Goal: Task Accomplishment & Management: Manage account settings

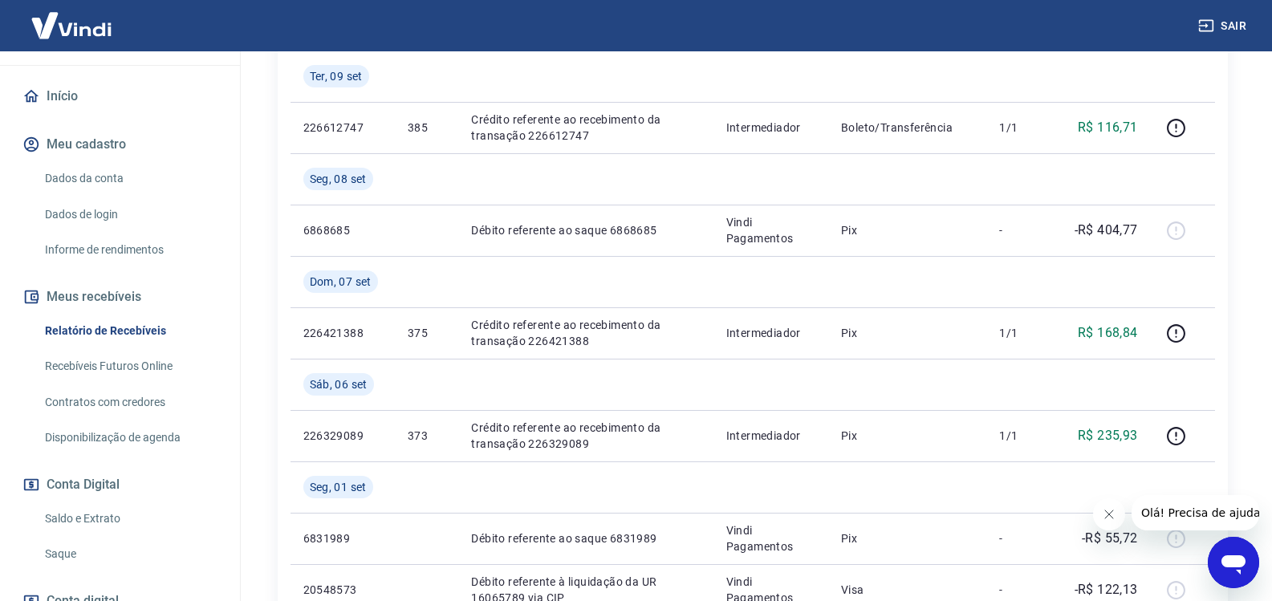
scroll to position [161, 0]
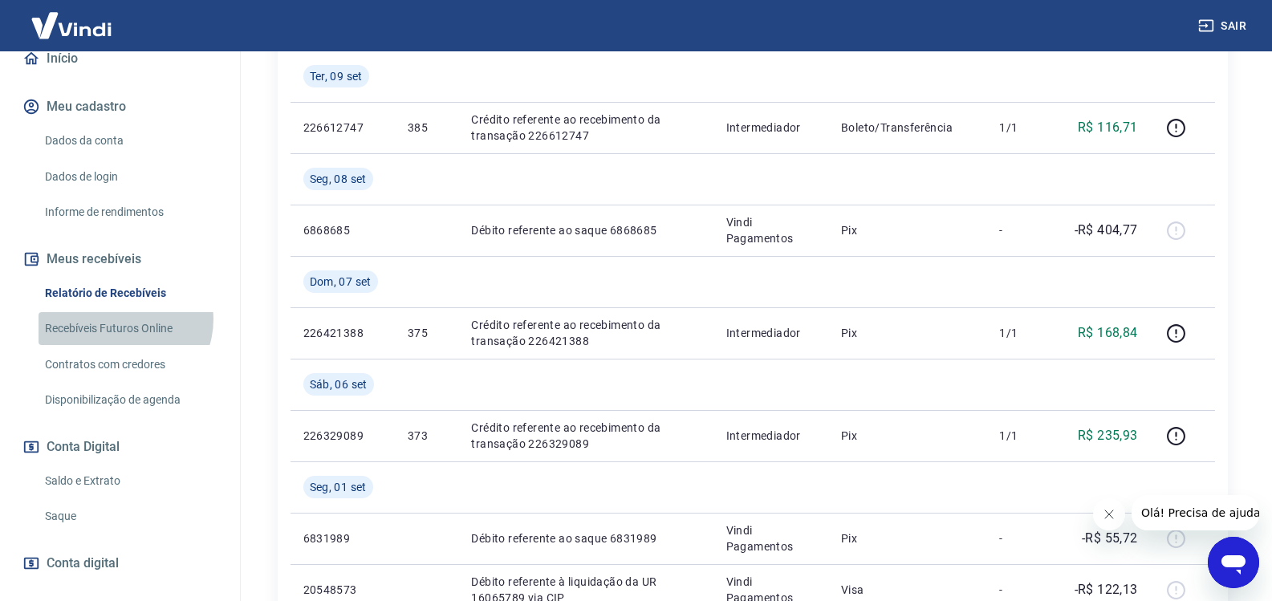
click at [123, 336] on link "Recebíveis Futuros Online" at bounding box center [130, 328] width 182 height 33
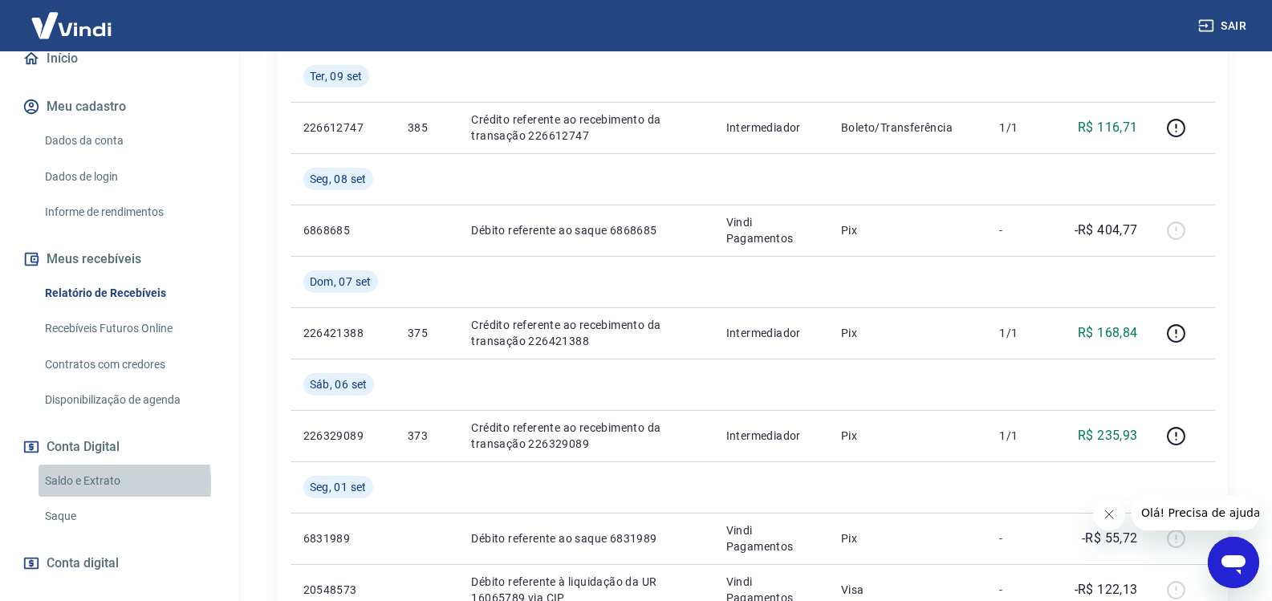
click at [52, 498] on link "Saldo e Extrato" at bounding box center [130, 481] width 182 height 33
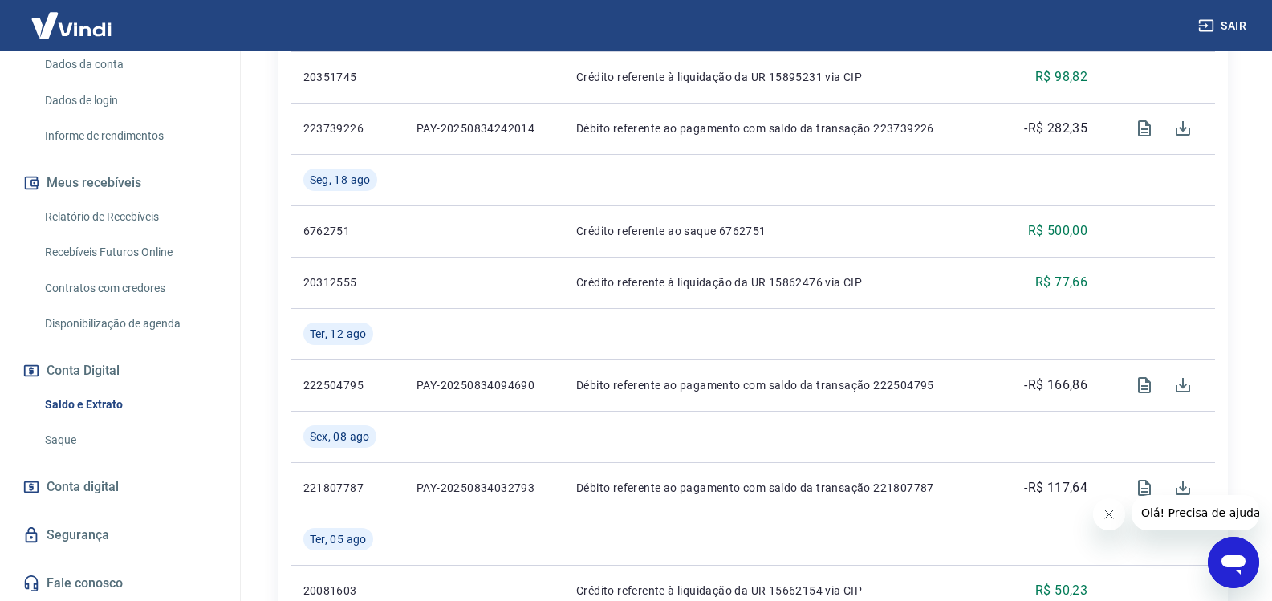
scroll to position [1445, 0]
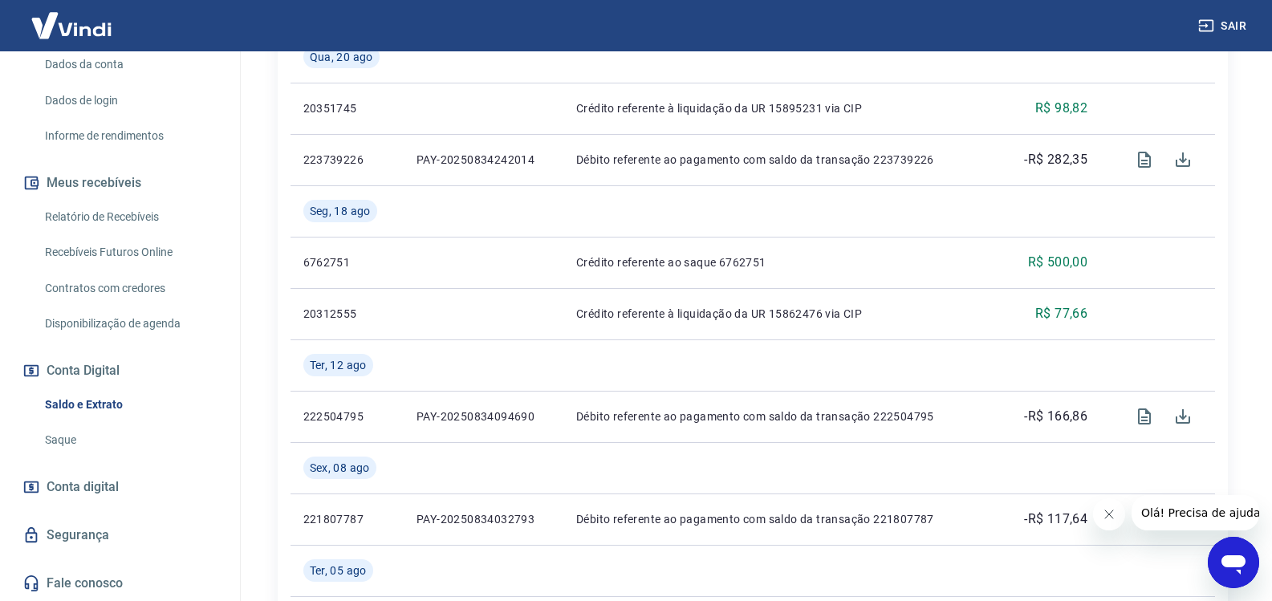
click at [122, 246] on link "Recebíveis Futuros Online" at bounding box center [130, 252] width 182 height 33
click at [101, 205] on link "Relatório de Recebíveis" at bounding box center [130, 217] width 182 height 33
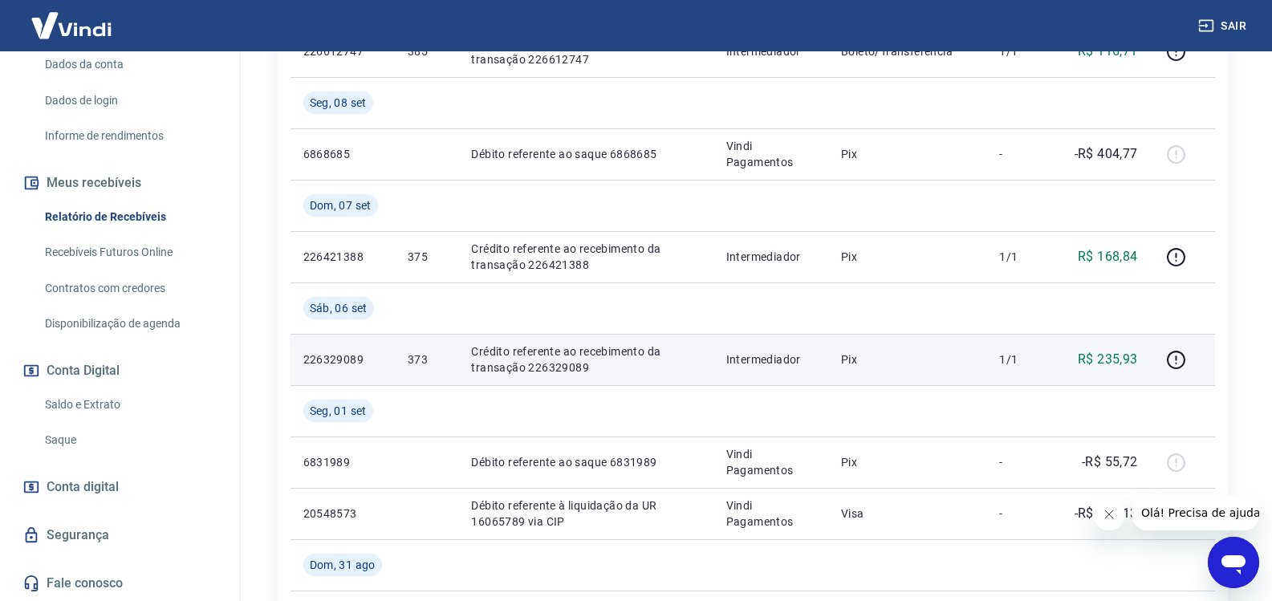
scroll to position [642, 0]
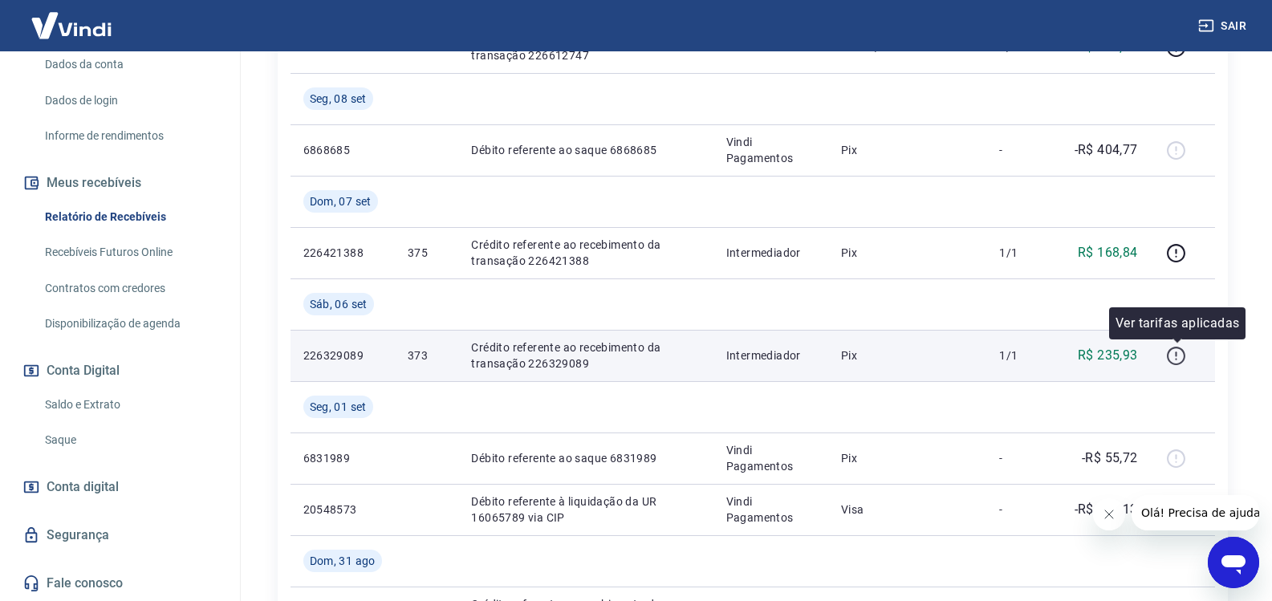
click at [1170, 362] on icon "button" at bounding box center [1176, 356] width 20 height 20
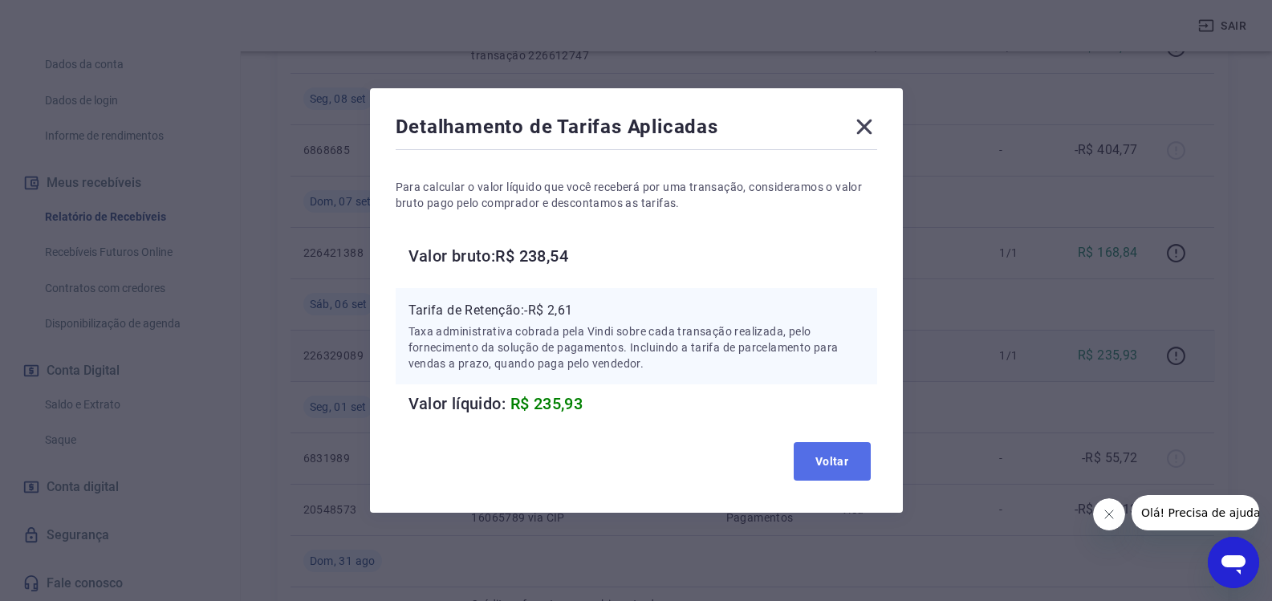
click at [811, 448] on button "Voltar" at bounding box center [832, 461] width 77 height 39
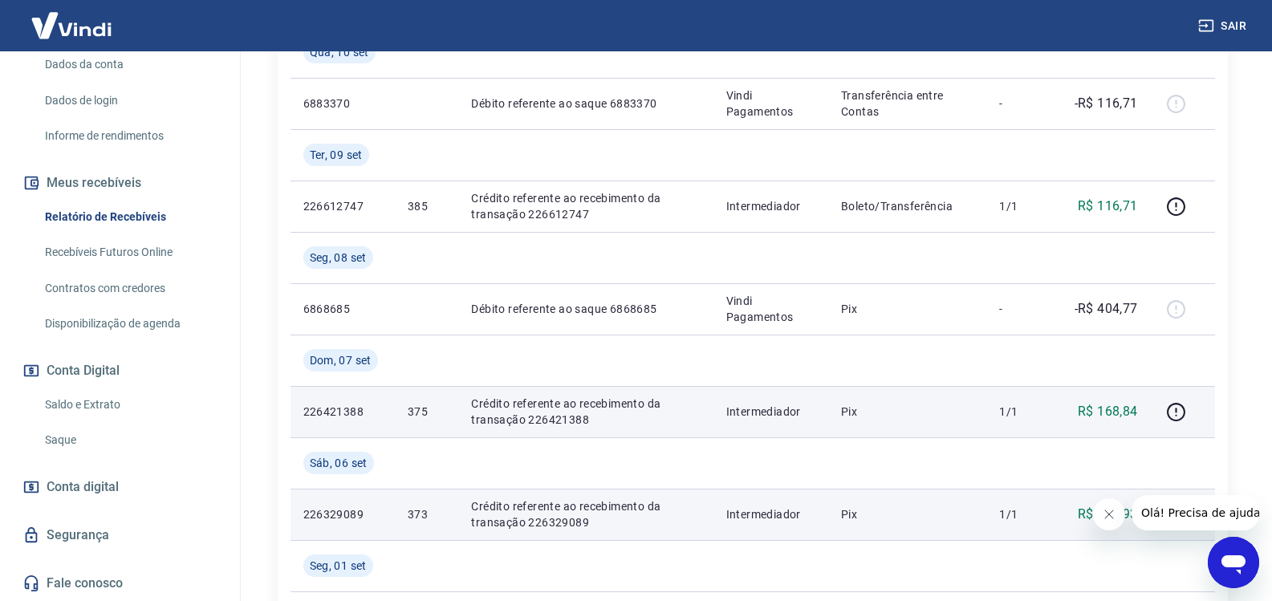
scroll to position [482, 0]
click at [1183, 409] on icon "button" at bounding box center [1176, 414] width 20 height 20
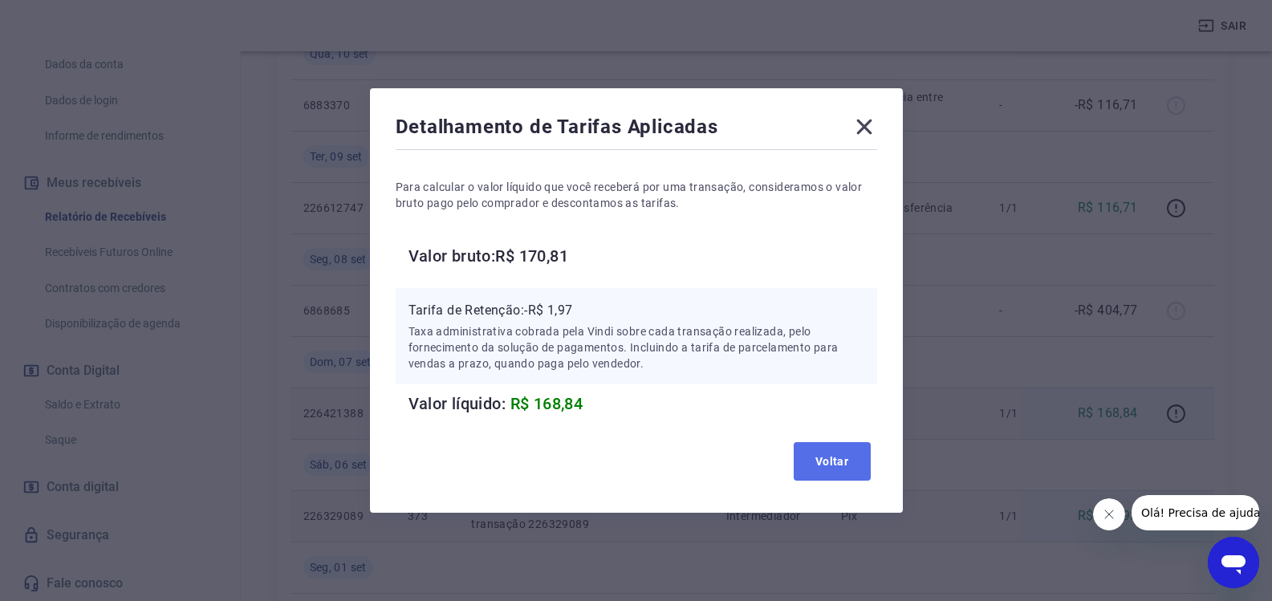
click at [857, 458] on button "Voltar" at bounding box center [832, 461] width 77 height 39
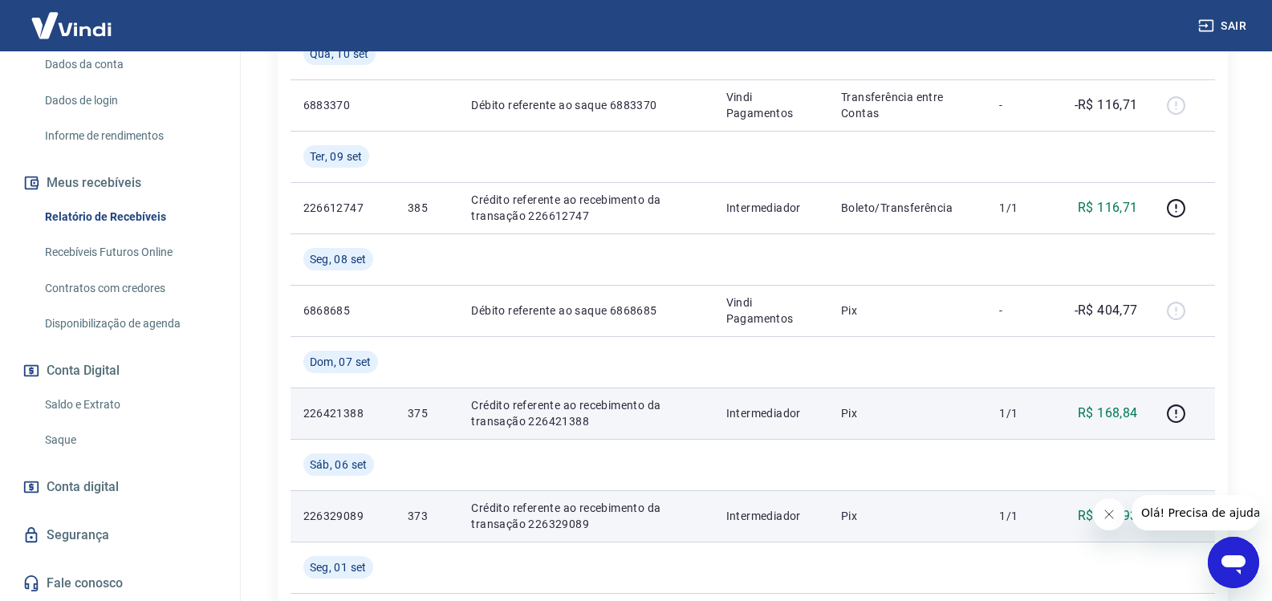
scroll to position [401, 0]
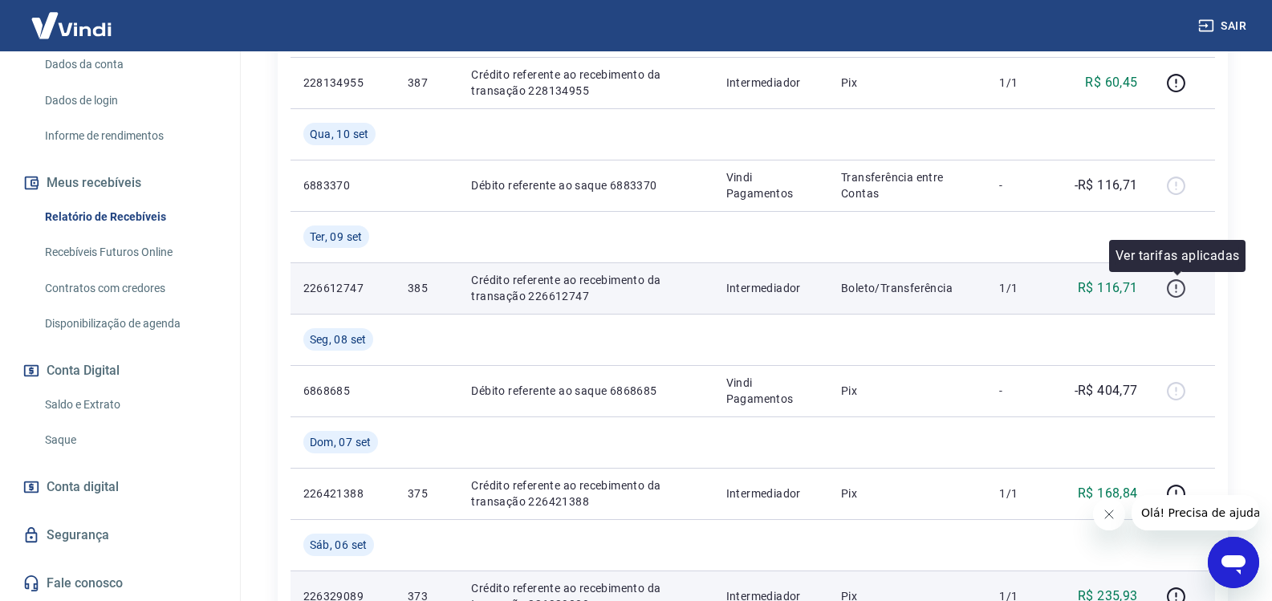
click at [1183, 291] on icon "button" at bounding box center [1176, 289] width 20 height 20
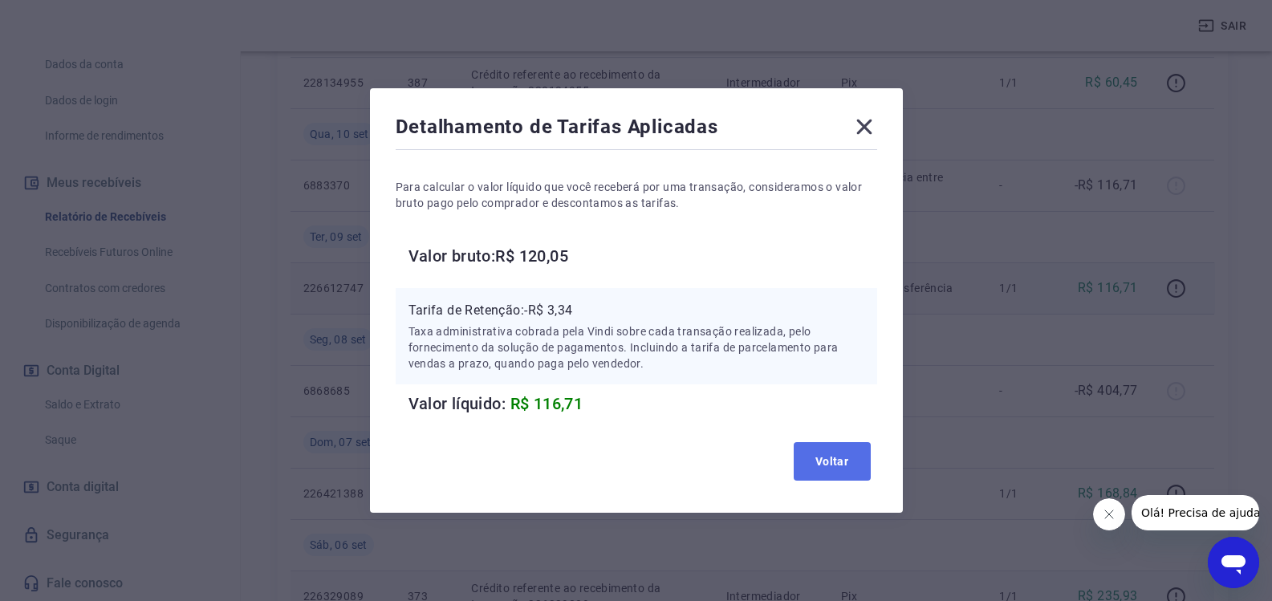
click at [856, 458] on button "Voltar" at bounding box center [832, 461] width 77 height 39
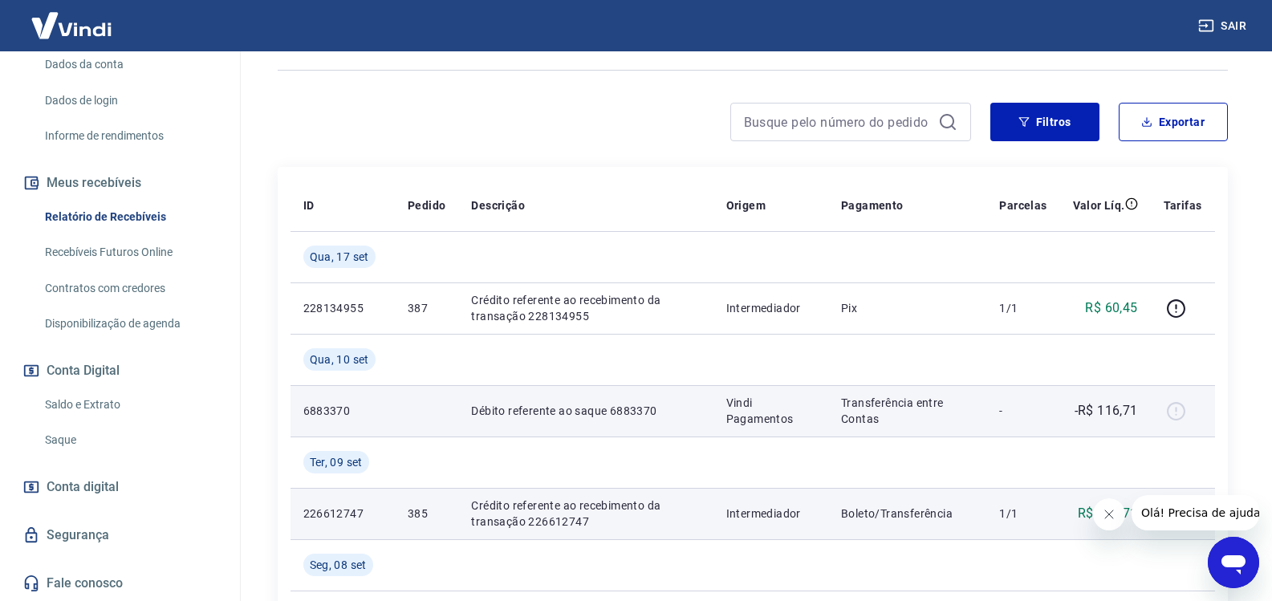
scroll to position [161, 0]
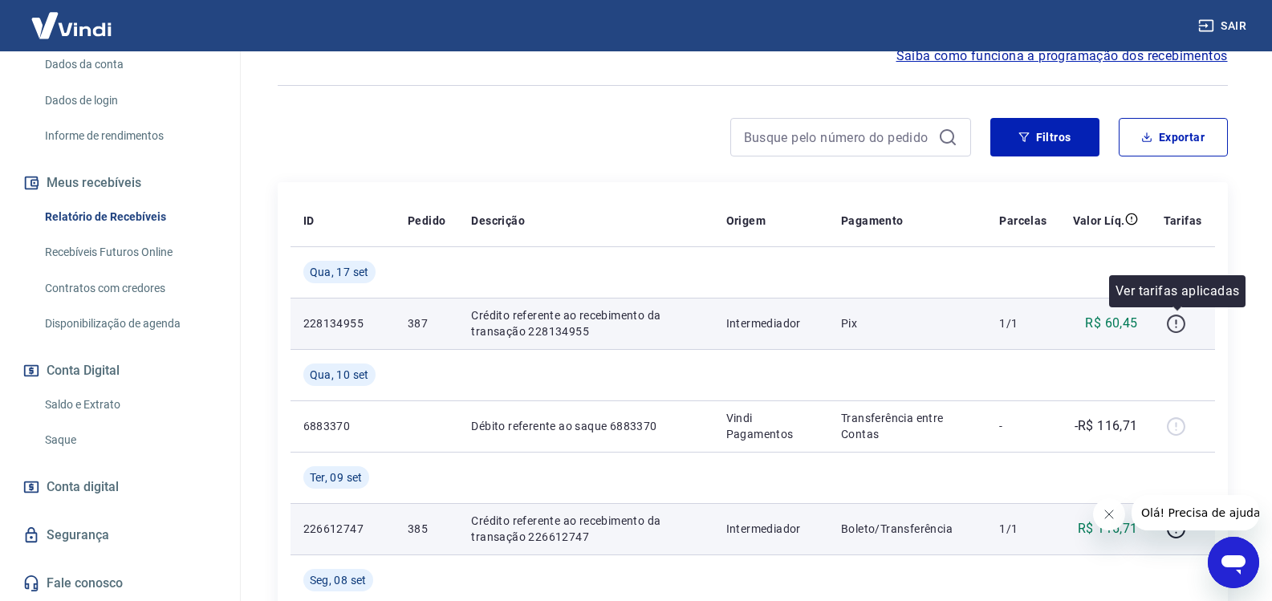
click at [1173, 320] on icon "button" at bounding box center [1176, 324] width 20 height 20
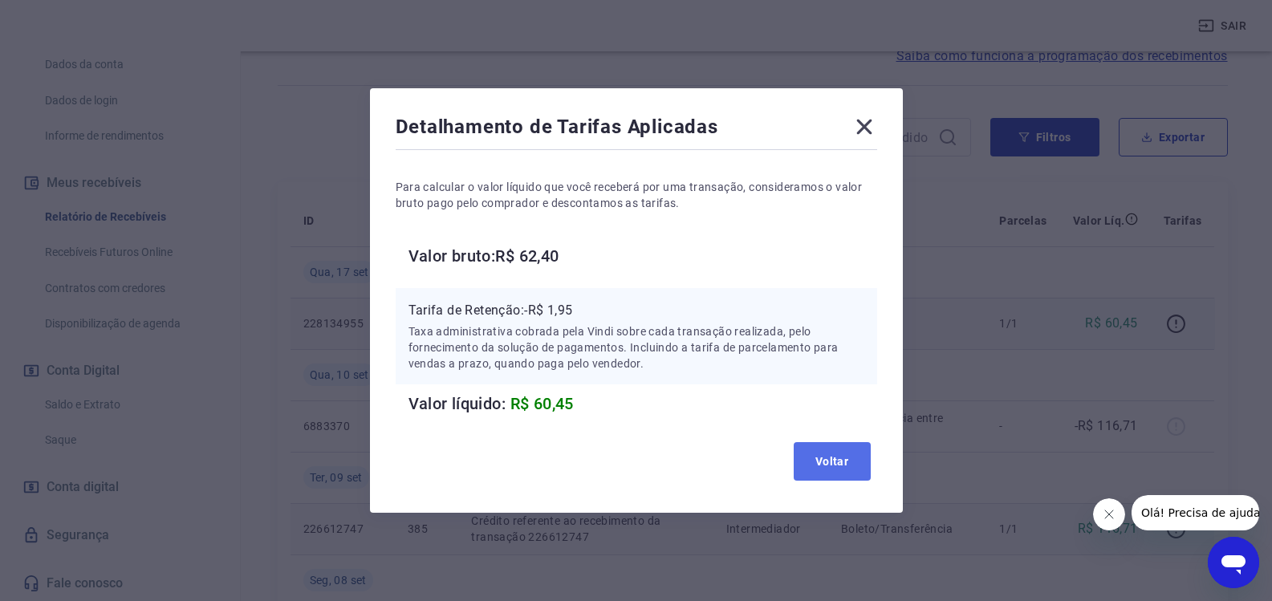
click at [822, 467] on button "Voltar" at bounding box center [832, 461] width 77 height 39
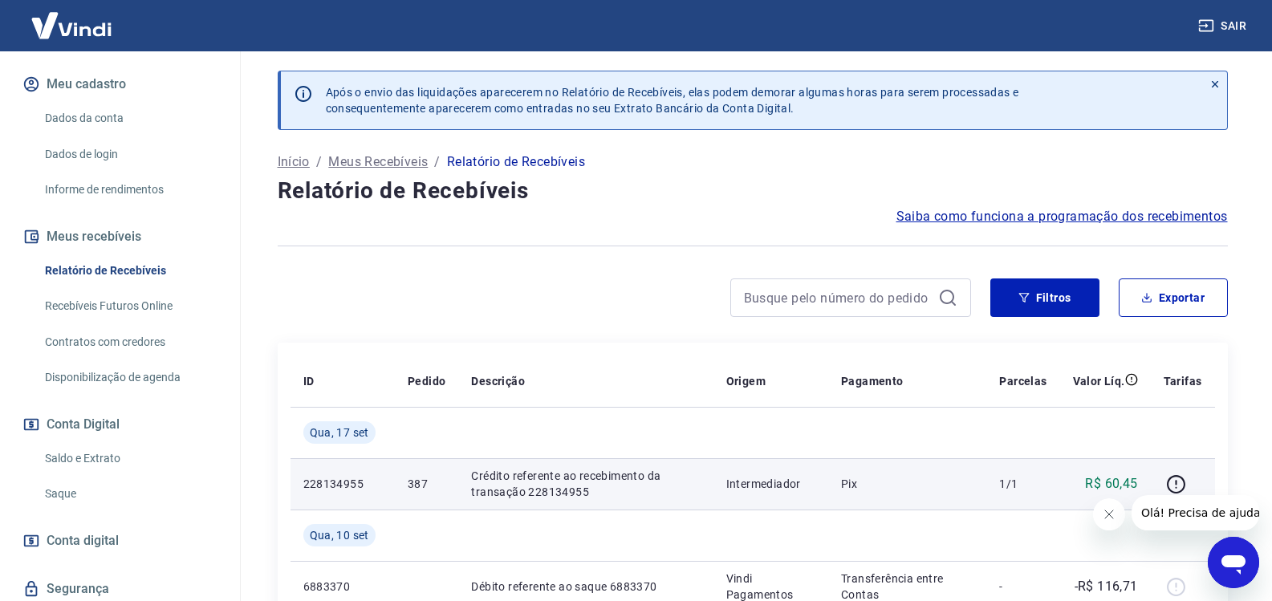
scroll to position [0, 0]
